Goal: Find specific page/section: Find specific page/section

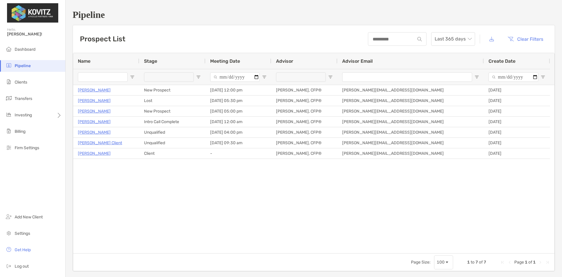
drag, startPoint x: 130, startPoint y: 182, endPoint x: 145, endPoint y: 167, distance: 21.3
click at [131, 182] on div "Jessica Iverson New Prospect 09/04/2025 - 12:00 pm Casey Franken, CFP® casey@if…" at bounding box center [313, 169] width 481 height 168
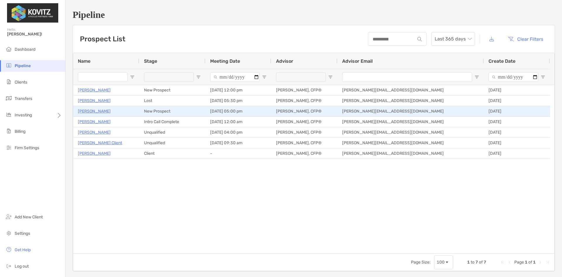
click at [91, 112] on p "[PERSON_NAME]" at bounding box center [94, 110] width 33 height 7
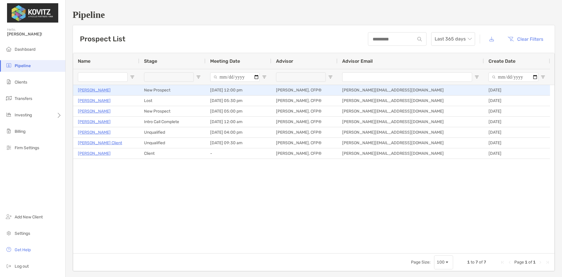
click at [90, 89] on p "[PERSON_NAME]" at bounding box center [94, 89] width 33 height 7
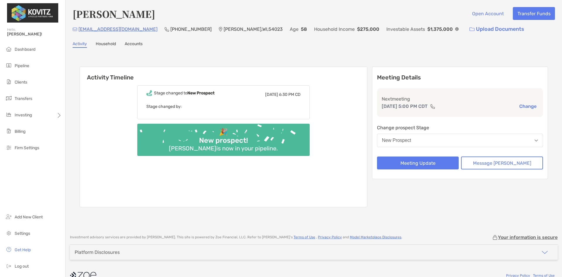
click at [110, 47] on link "Household" at bounding box center [106, 44] width 20 height 6
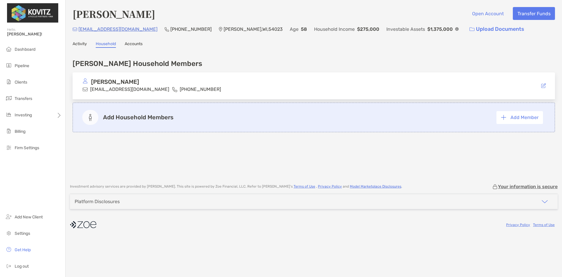
click at [136, 44] on link "Accounts" at bounding box center [134, 44] width 18 height 6
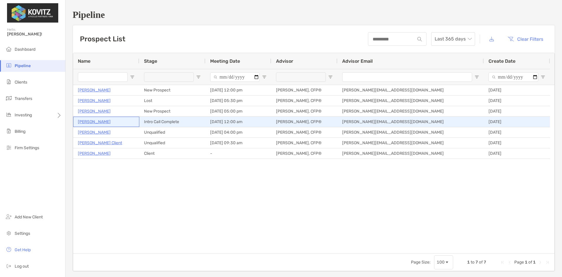
click at [95, 122] on p "[PERSON_NAME]" at bounding box center [94, 121] width 33 height 7
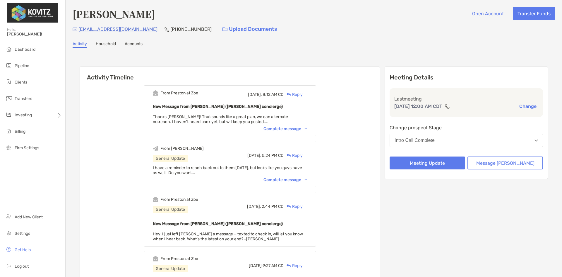
click at [289, 126] on div "From [PERSON_NAME] at [GEOGRAPHIC_DATA] [DATE], 8:12 AM CD Reply New Message fr…" at bounding box center [230, 110] width 172 height 51
click at [295, 129] on div "Complete message" at bounding box center [285, 128] width 44 height 5
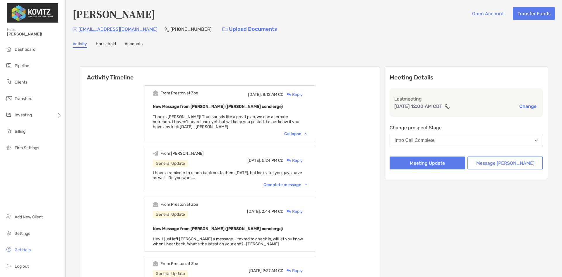
click at [297, 184] on div "Complete message" at bounding box center [285, 184] width 44 height 5
